Goal: Task Accomplishment & Management: Manage account settings

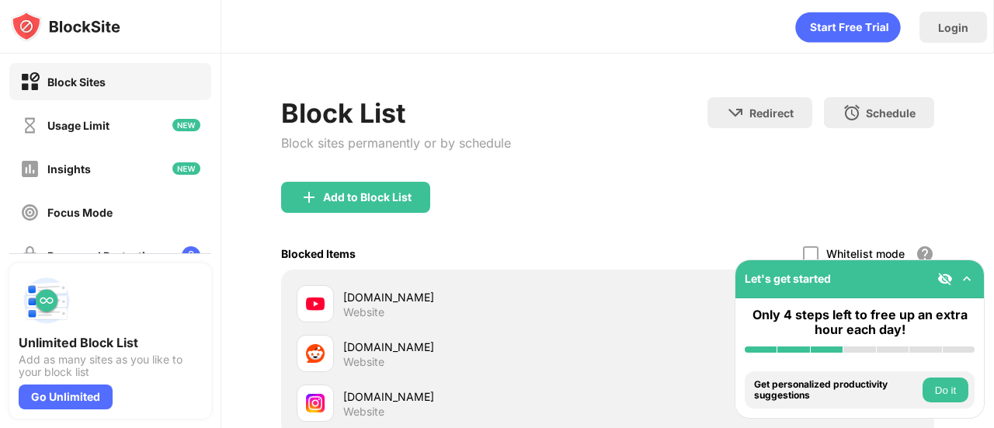
scroll to position [185, 0]
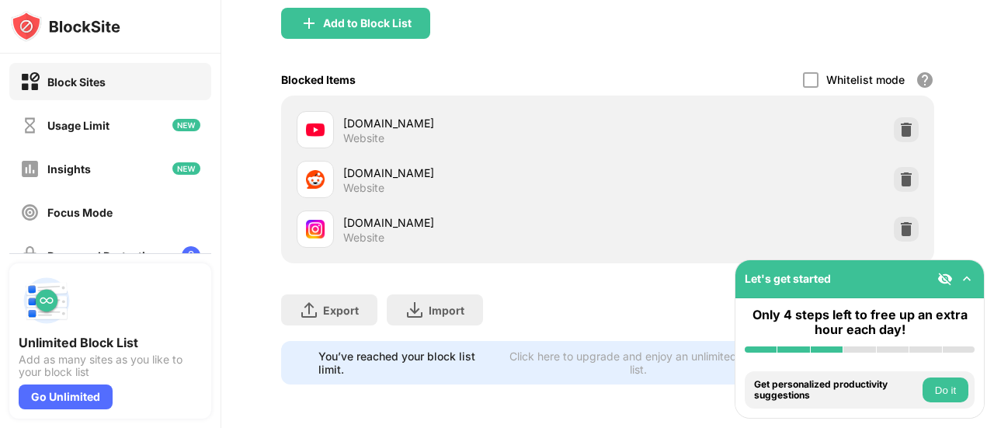
drag, startPoint x: 993, startPoint y: 167, endPoint x: 969, endPoint y: 389, distance: 223.3
click at [969, 389] on div "Block Sites Usage Limit Insights Focus Mode Password Protection Custom Block Pa…" at bounding box center [497, 214] width 994 height 428
click at [898, 222] on img at bounding box center [906, 229] width 16 height 16
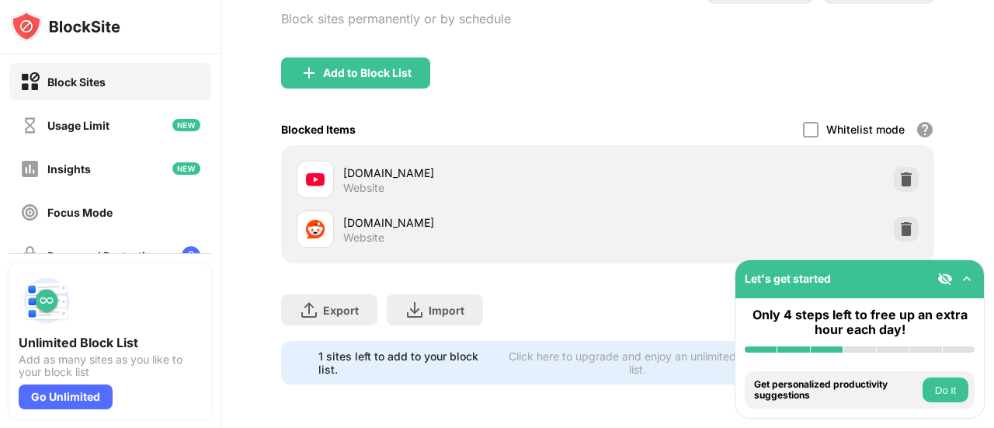
scroll to position [135, 0]
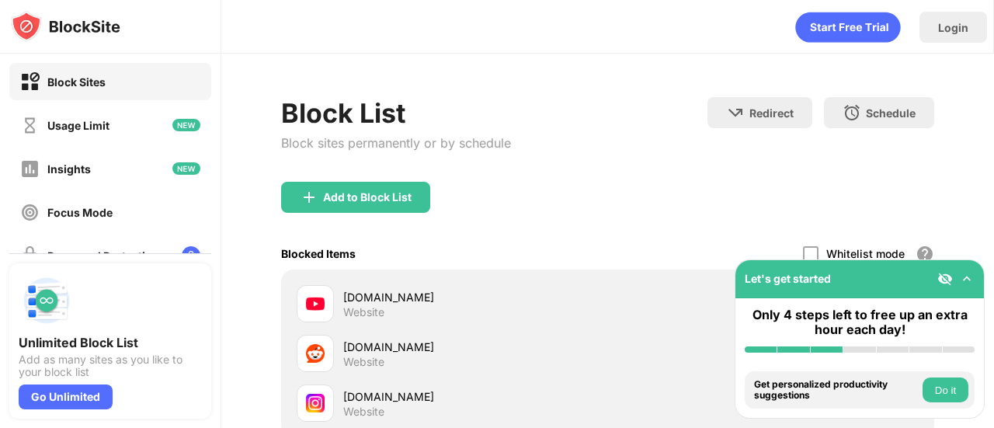
scroll to position [185, 0]
